Goal: Information Seeking & Learning: Learn about a topic

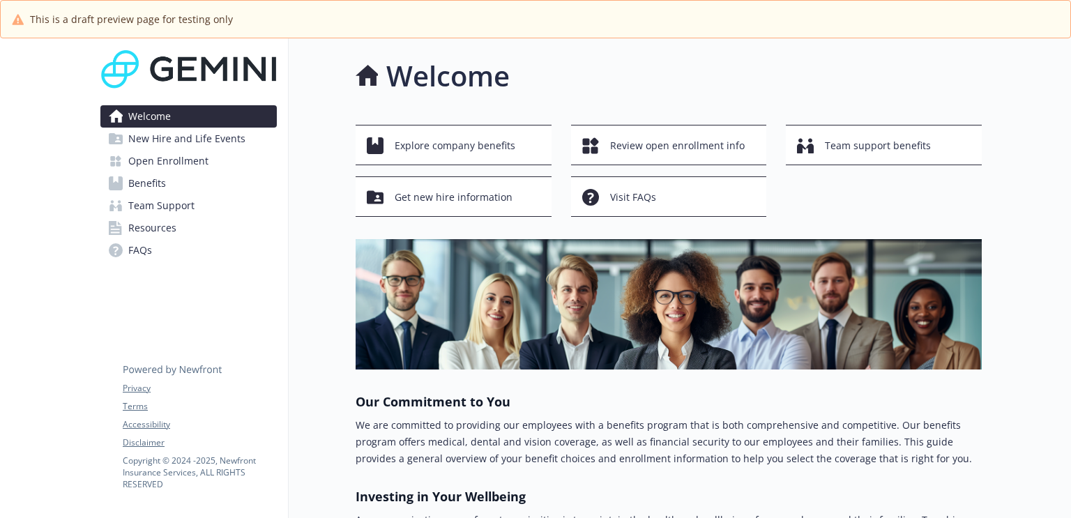
click at [195, 167] on span "Open Enrollment" at bounding box center [168, 161] width 80 height 22
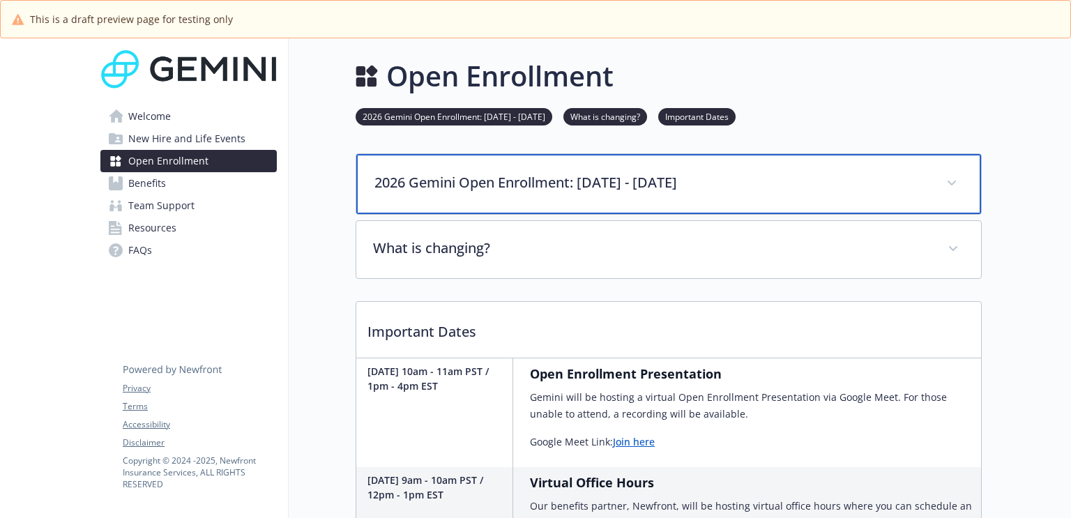
click at [913, 182] on p "2026 Gemini Open Enrollment: November 3 - November 14" at bounding box center [651, 182] width 555 height 21
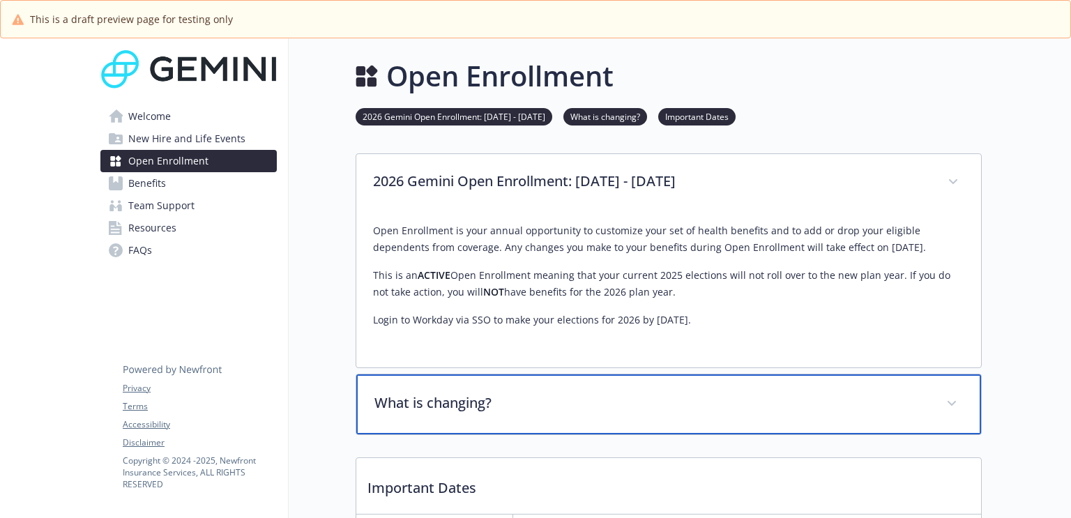
click at [816, 398] on p "What is changing?" at bounding box center [651, 403] width 555 height 21
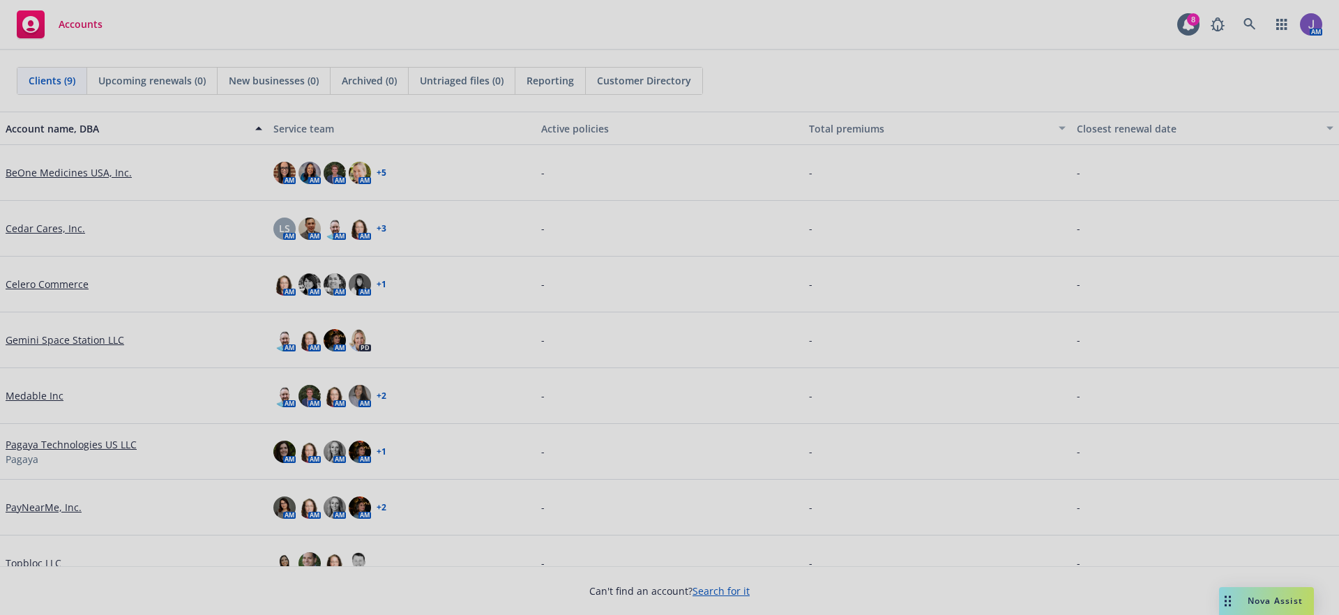
click at [61, 443] on div at bounding box center [669, 307] width 1339 height 615
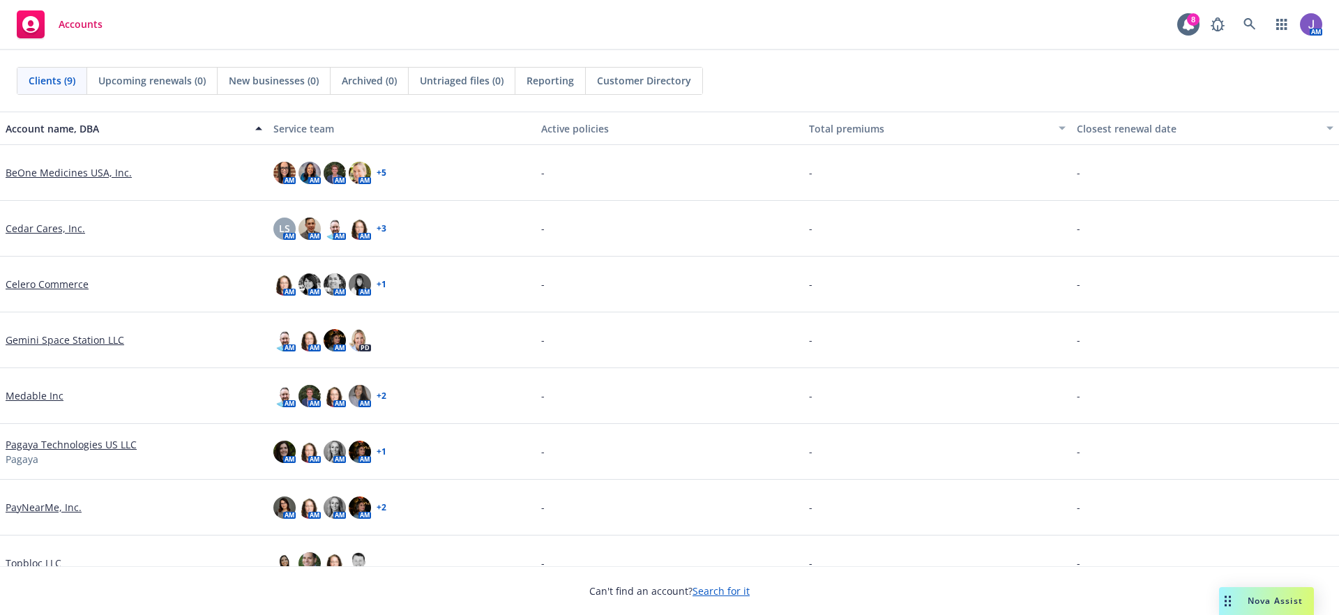
click at [73, 447] on link "Pagaya Technologies US LLC" at bounding box center [71, 444] width 131 height 15
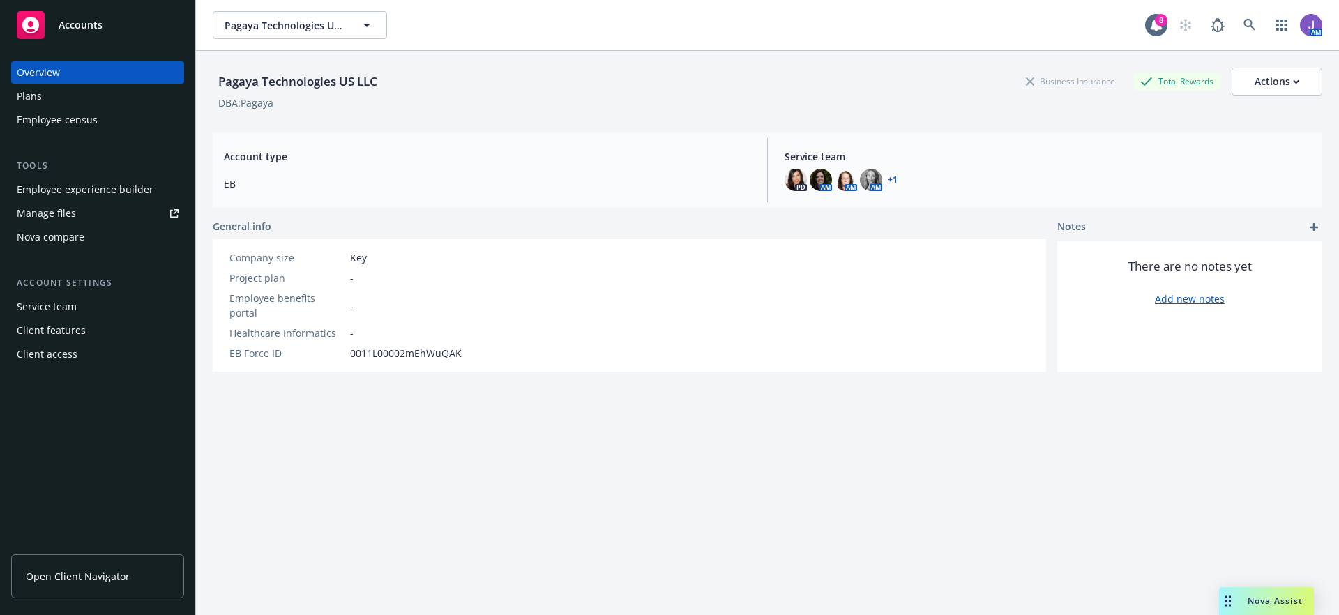
click at [75, 359] on div "Client access" at bounding box center [47, 354] width 61 height 22
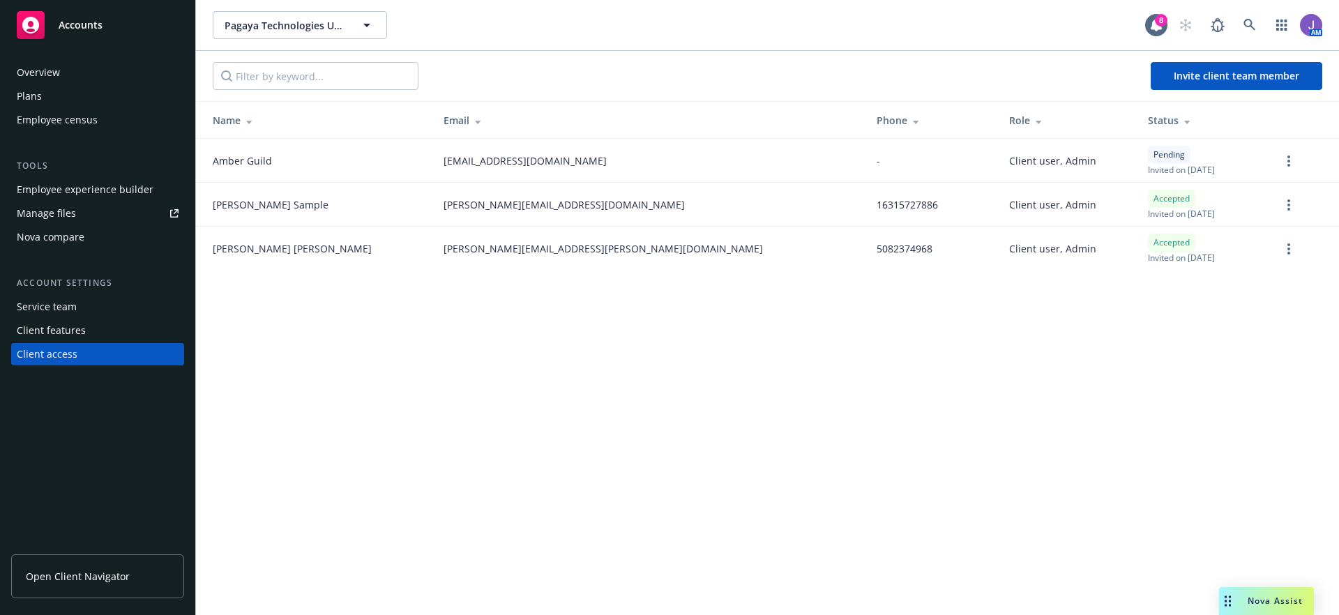
click at [47, 96] on div "Plans" at bounding box center [98, 96] width 162 height 22
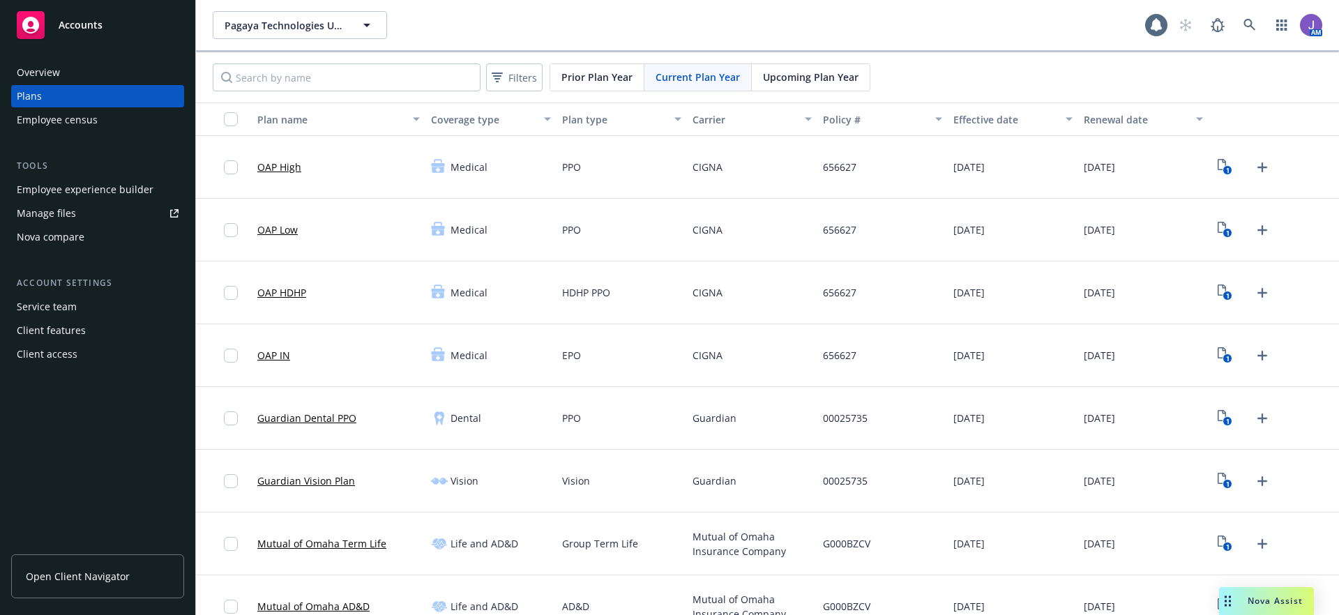
click at [56, 75] on div "Overview" at bounding box center [38, 72] width 43 height 22
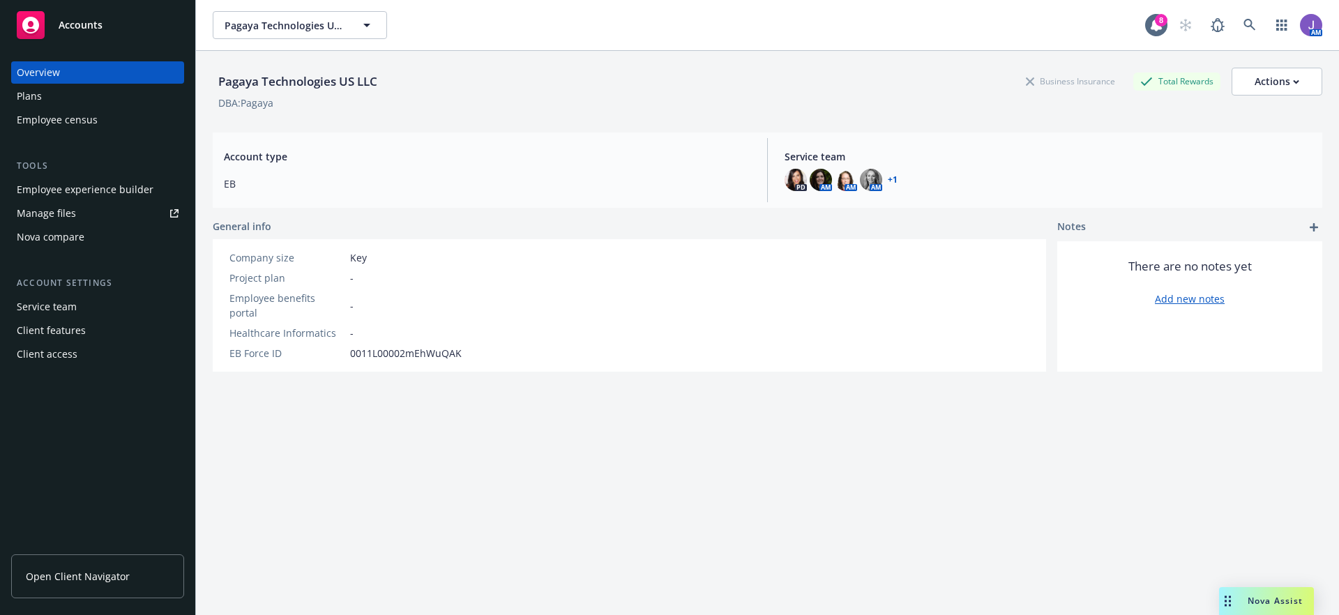
click at [101, 579] on span "Open Client Navigator" at bounding box center [78, 576] width 104 height 15
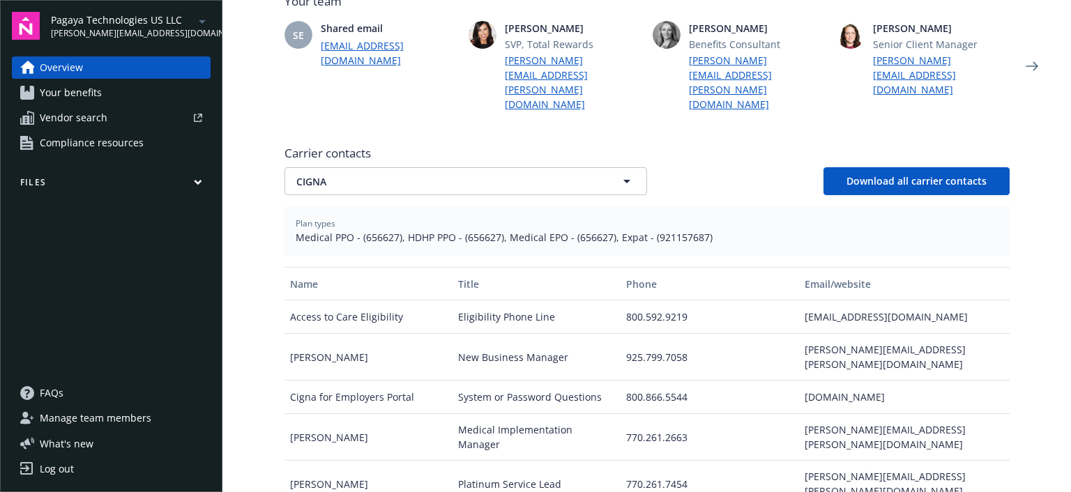
scroll to position [418, 0]
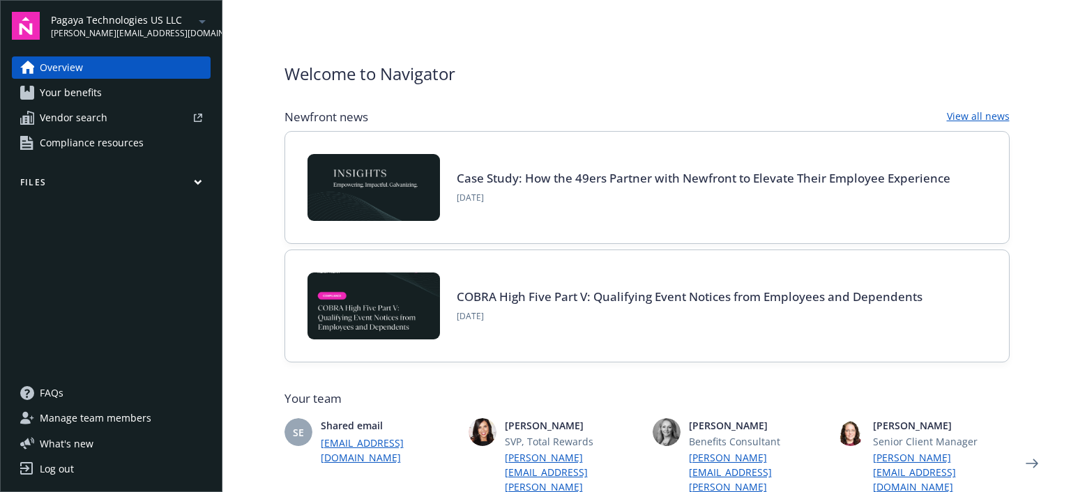
scroll to position [418, 0]
